Goal: Information Seeking & Learning: Check status

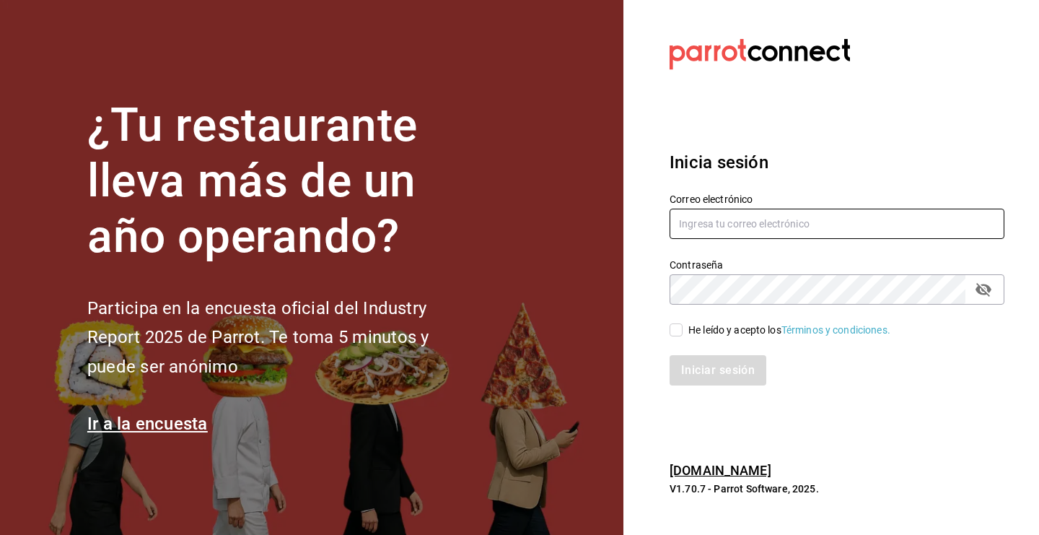
click at [676, 232] on input "text" at bounding box center [837, 224] width 335 height 30
type input "nini@clopostres.com"
click at [979, 297] on icon "passwordField" at bounding box center [983, 289] width 17 height 17
click at [679, 327] on input "He leído y acepto los Términos y condiciones." at bounding box center [676, 329] width 13 height 13
checkbox input "true"
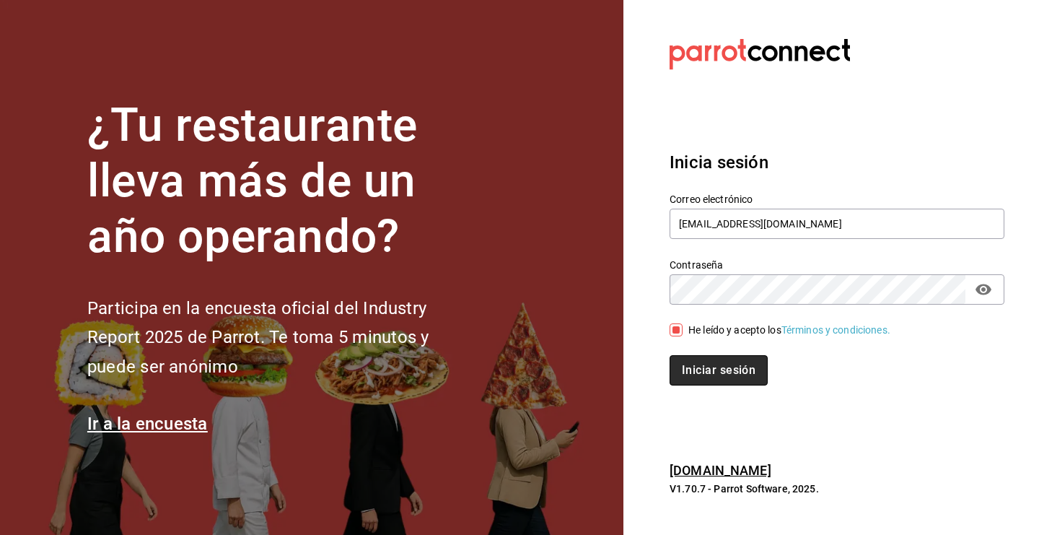
click at [694, 373] on button "Iniciar sesión" at bounding box center [719, 370] width 98 height 30
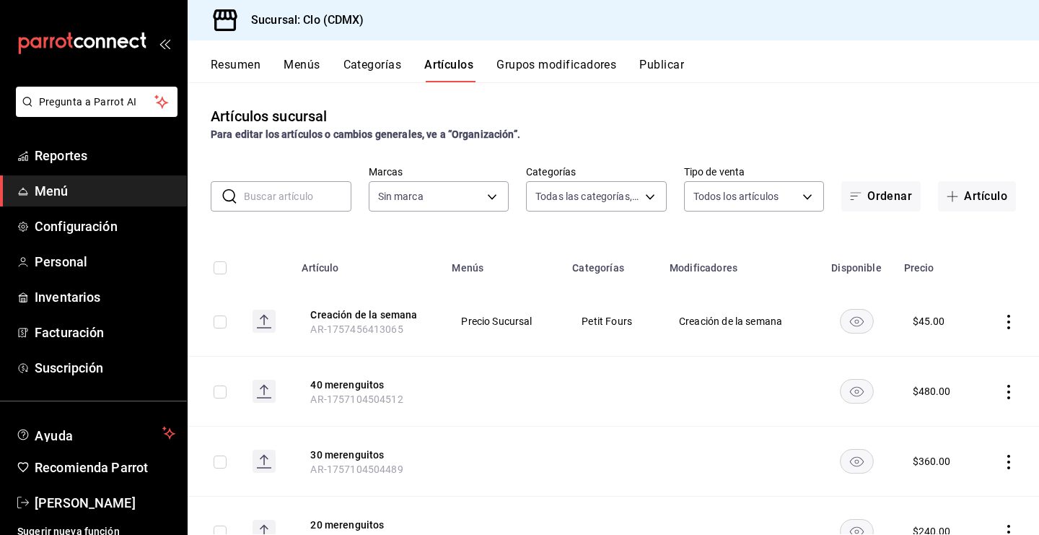
type input "ef5fc5fd-a408-48d0-ab3a-0c690a75b5cf"
type input "b6a578a6-9483-4a20-8fc3-9a46e9ad3123,f8230734-4cf9-4659-ac5e-36ade24b869a,a7128…"
click at [139, 164] on span "Reportes" at bounding box center [105, 155] width 141 height 19
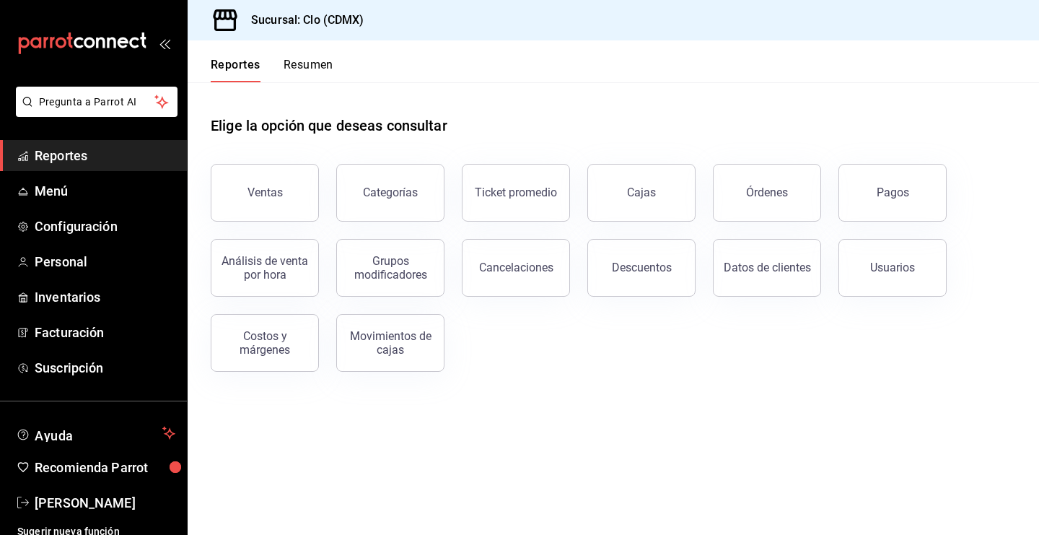
click at [318, 55] on div "Reportes Resumen" at bounding box center [261, 61] width 146 height 42
click at [317, 64] on button "Resumen" at bounding box center [309, 70] width 50 height 25
